Goal: Task Accomplishment & Management: Manage account settings

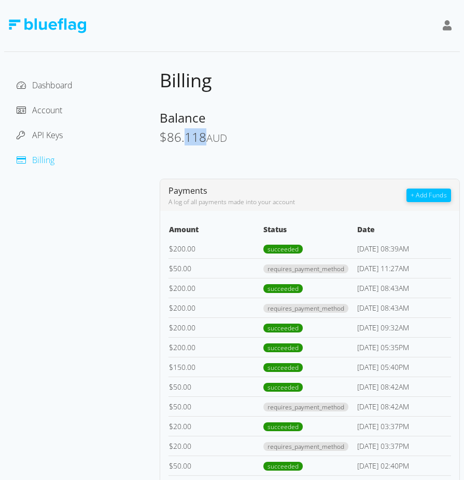
drag, startPoint x: 202, startPoint y: 135, endPoint x: 186, endPoint y: 138, distance: 16.4
click at [186, 138] on span "86.118" at bounding box center [186, 136] width 39 height 17
click at [32, 218] on div "Dashboard Account API Keys Billing" at bounding box center [82, 470] width 156 height 803
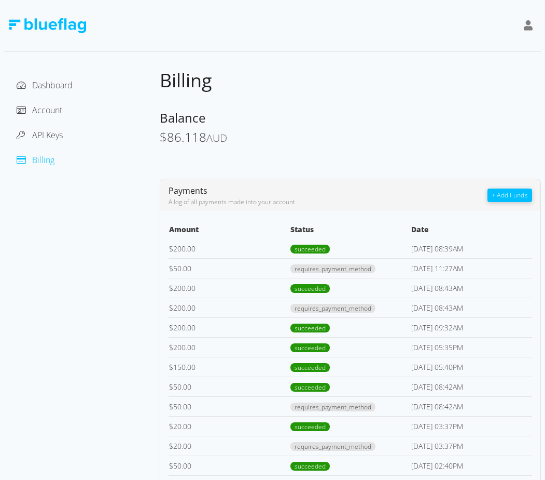
click at [122, 215] on div "Dashboard Account API Keys Billing" at bounding box center [82, 470] width 156 height 803
click at [11, 206] on div "Dashboard Account API Keys Billing" at bounding box center [82, 470] width 156 height 803
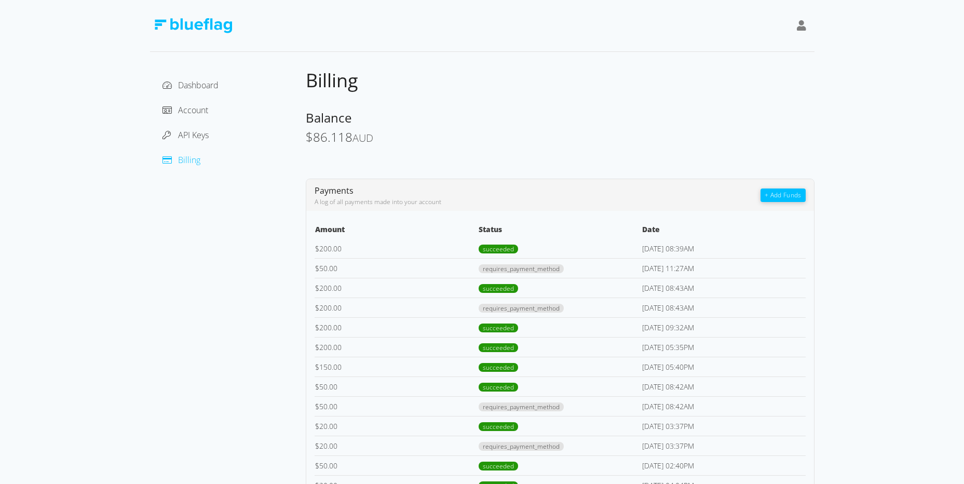
click at [224, 314] on div "Dashboard Account API Keys Billing" at bounding box center [228, 470] width 156 height 803
click at [472, 190] on button "+ Add Funds" at bounding box center [782, 194] width 45 height 13
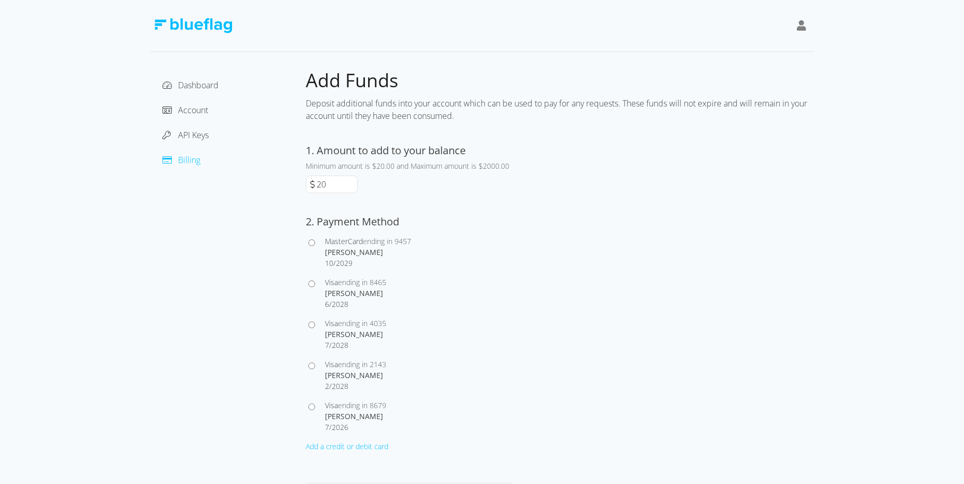
click at [215, 321] on div "Dashboard Account API Keys Billing" at bounding box center [228, 286] width 156 height 434
click at [113, 266] on div "Dashboard Account API Keys Billing Add Funds Deposit additional funds into your…" at bounding box center [482, 251] width 964 height 503
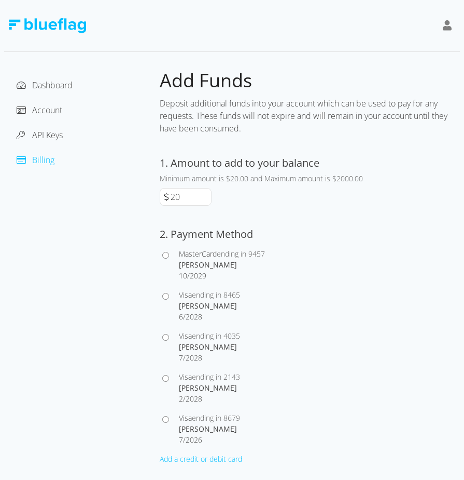
drag, startPoint x: 166, startPoint y: 294, endPoint x: 176, endPoint y: 294, distance: 10.4
click at [166, 294] on input "Visa ending in 8465 [PERSON_NAME] 6 / 2028" at bounding box center [165, 296] width 7 height 7
radio input "true"
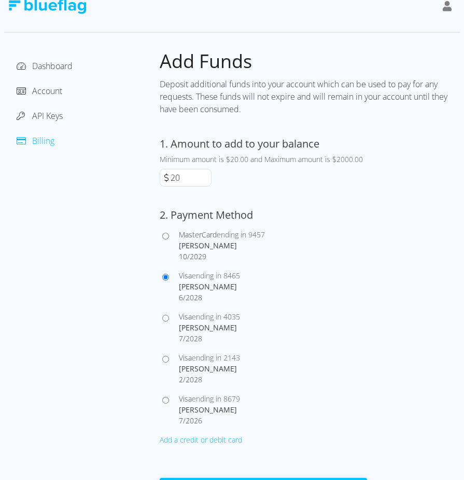
scroll to position [36, 0]
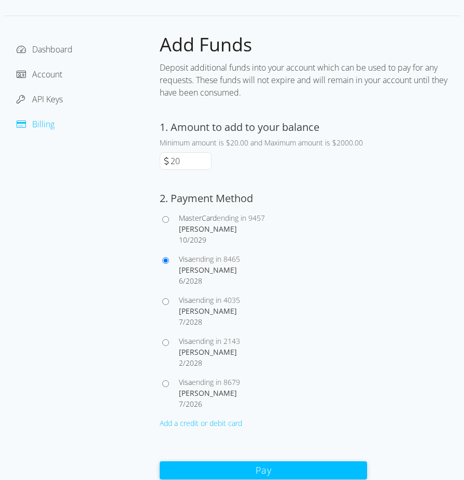
click at [236, 467] on button "Pay" at bounding box center [264, 470] width 208 height 18
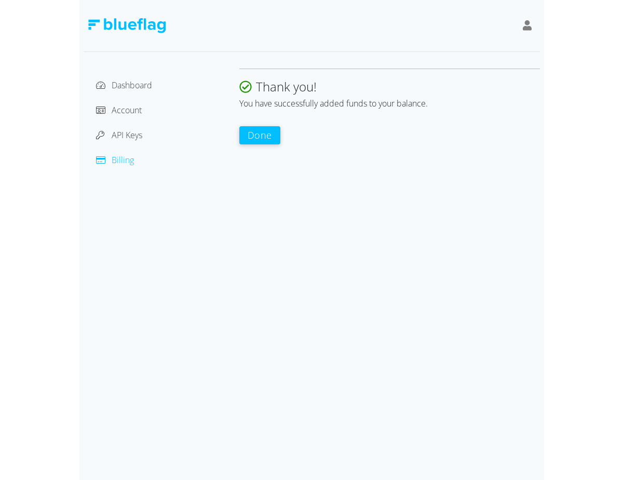
scroll to position [0, 0]
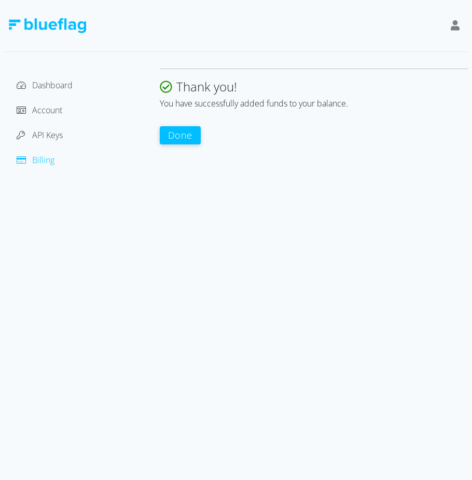
drag, startPoint x: 191, startPoint y: 150, endPoint x: 187, endPoint y: 135, distance: 16.0
click at [190, 146] on div "Thank you! You have successfully added funds to your balance. Done" at bounding box center [314, 123] width 308 height 108
click at [187, 135] on button "Done" at bounding box center [180, 135] width 41 height 18
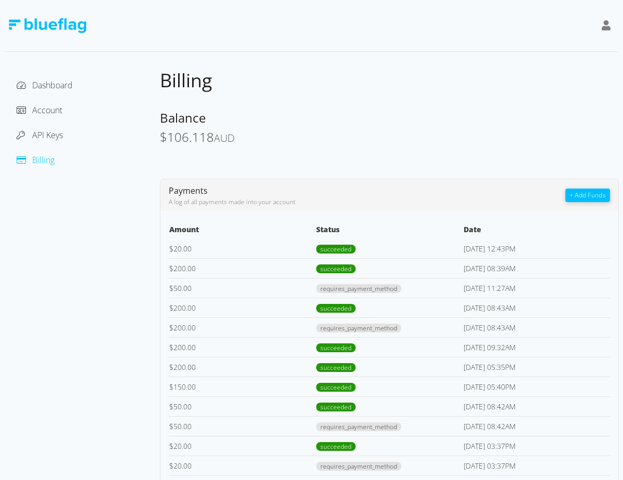
drag, startPoint x: 388, startPoint y: 63, endPoint x: 408, endPoint y: 63, distance: 20.8
click at [390, 63] on div "Dashboard Account API Keys Billing Billing Balance $ 106.118 AUD Payments A log…" at bounding box center [311, 445] width 614 height 891
